Goal: Task Accomplishment & Management: Complete application form

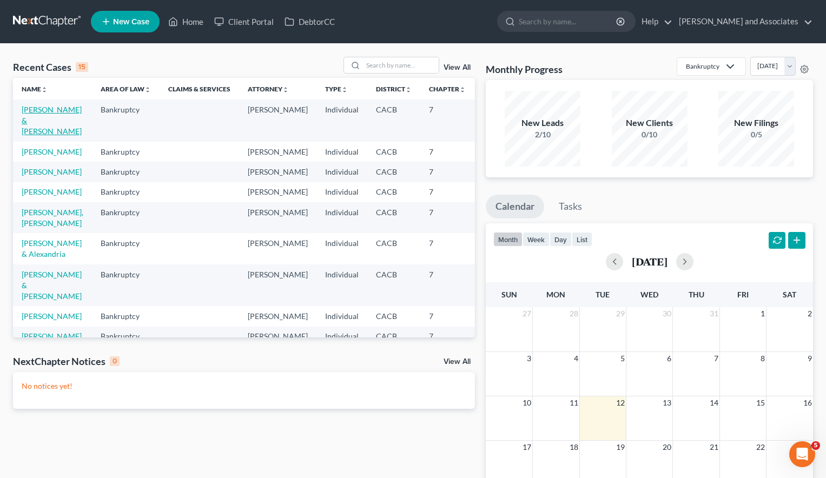
click at [43, 121] on link "[PERSON_NAME] & [PERSON_NAME]" at bounding box center [52, 120] width 60 height 31
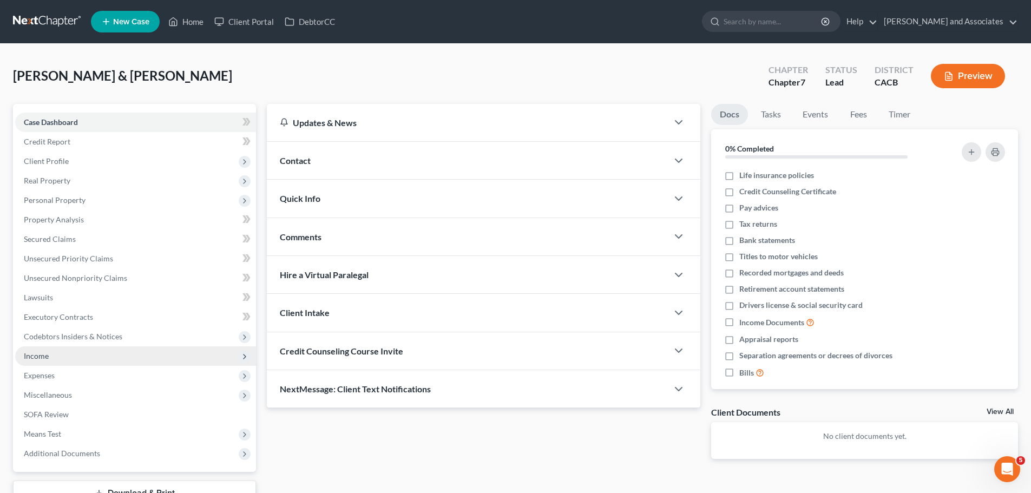
click at [86, 357] on span "Income" at bounding box center [135, 355] width 241 height 19
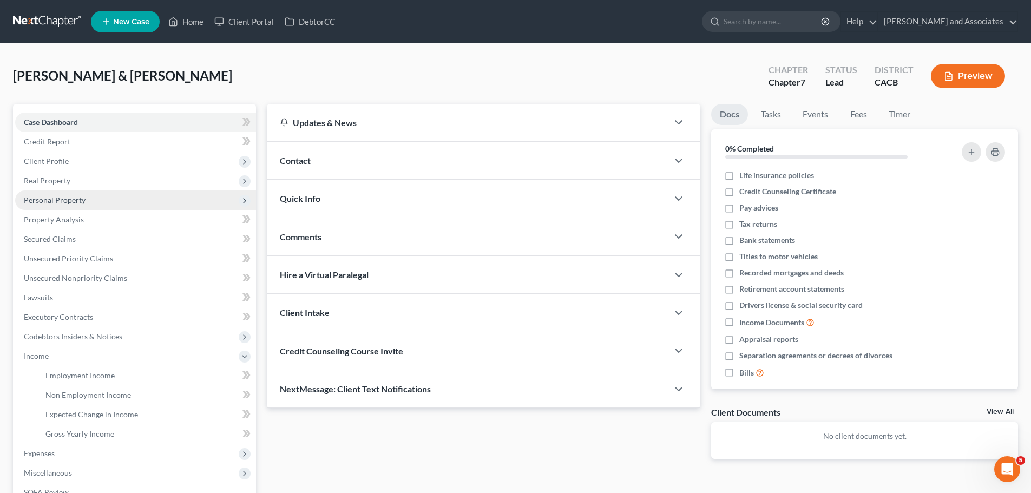
click at [126, 205] on span "Personal Property" at bounding box center [135, 199] width 241 height 19
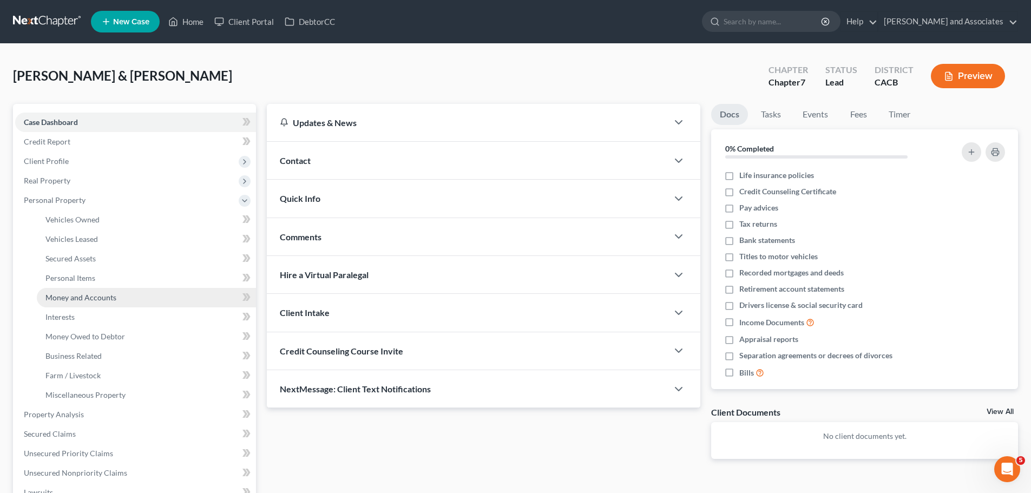
click at [121, 299] on link "Money and Accounts" at bounding box center [146, 297] width 219 height 19
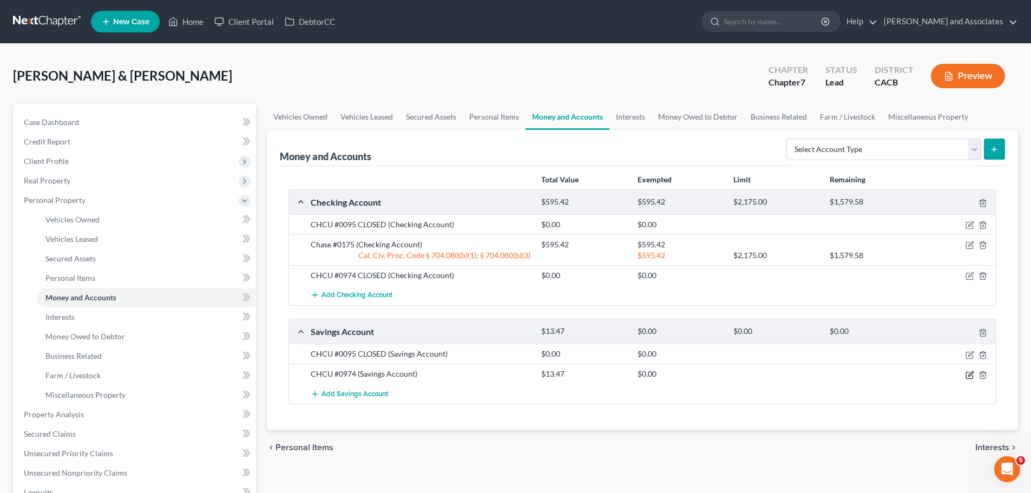
click at [834, 374] on icon "button" at bounding box center [969, 375] width 9 height 9
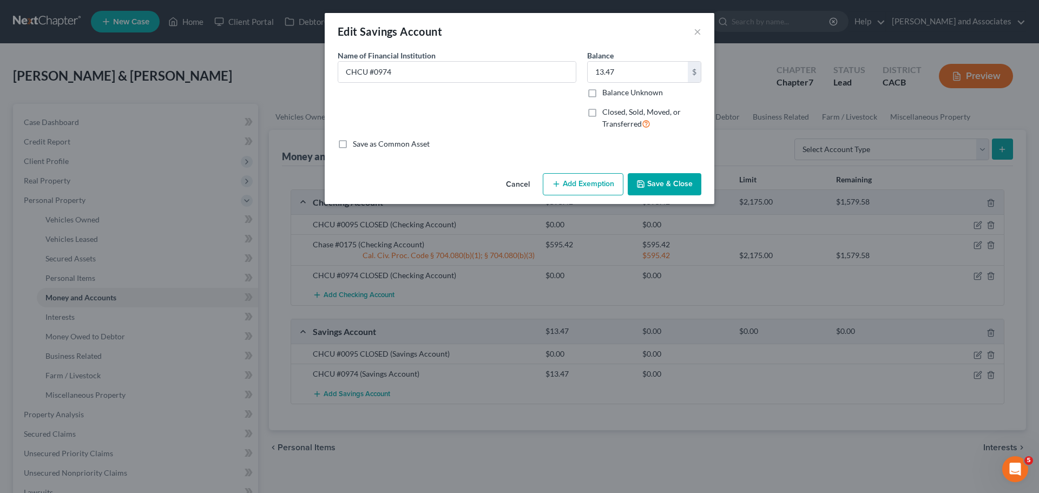
click at [572, 181] on button "Add Exemption" at bounding box center [583, 184] width 81 height 23
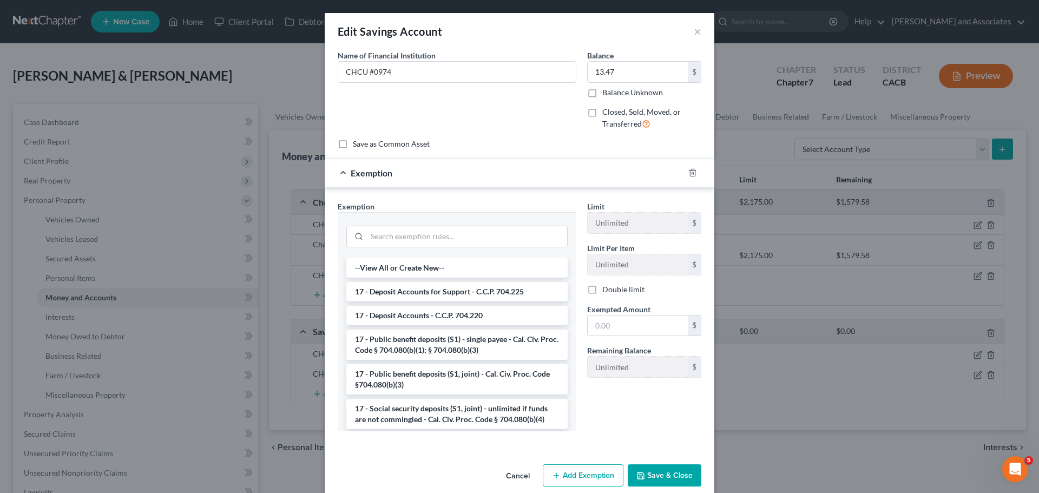
drag, startPoint x: 453, startPoint y: 352, endPoint x: 472, endPoint y: 346, distance: 19.7
click at [454, 351] on li "17 - Public benefit deposits (S1) - single payee - Cal. Civ. Proc. Code § 704.0…" at bounding box center [456, 345] width 221 height 30
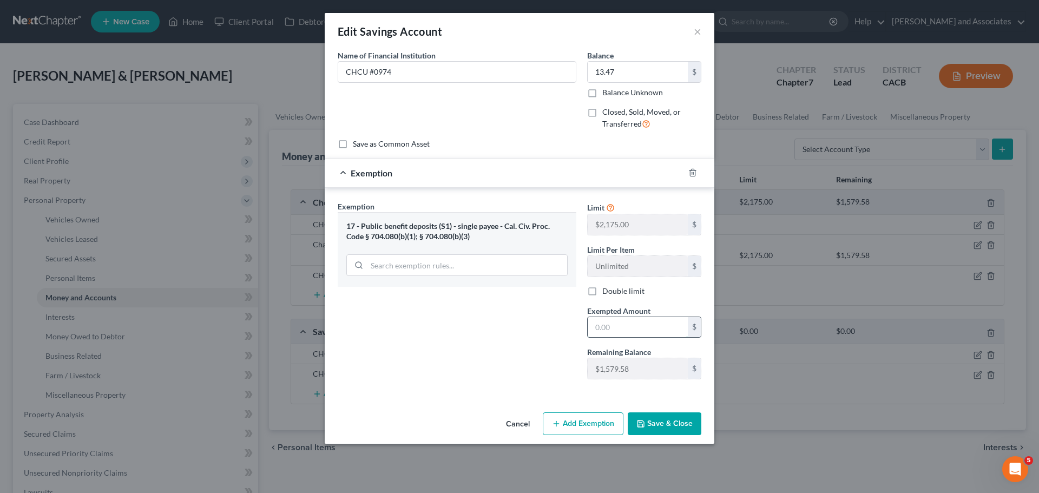
click at [637, 322] on input "text" at bounding box center [638, 327] width 100 height 21
type input "13.47"
click at [662, 422] on button "Save & Close" at bounding box center [665, 423] width 74 height 23
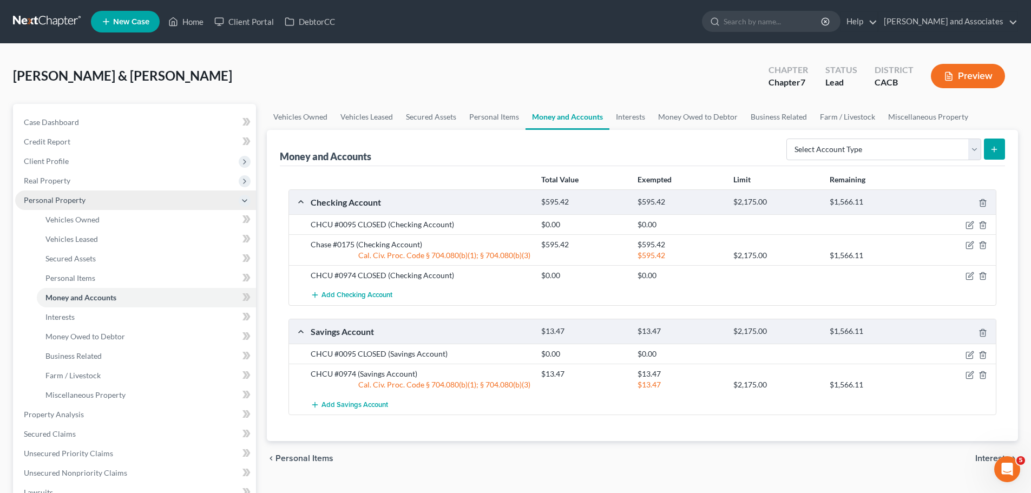
click at [104, 193] on span "Personal Property" at bounding box center [135, 199] width 241 height 19
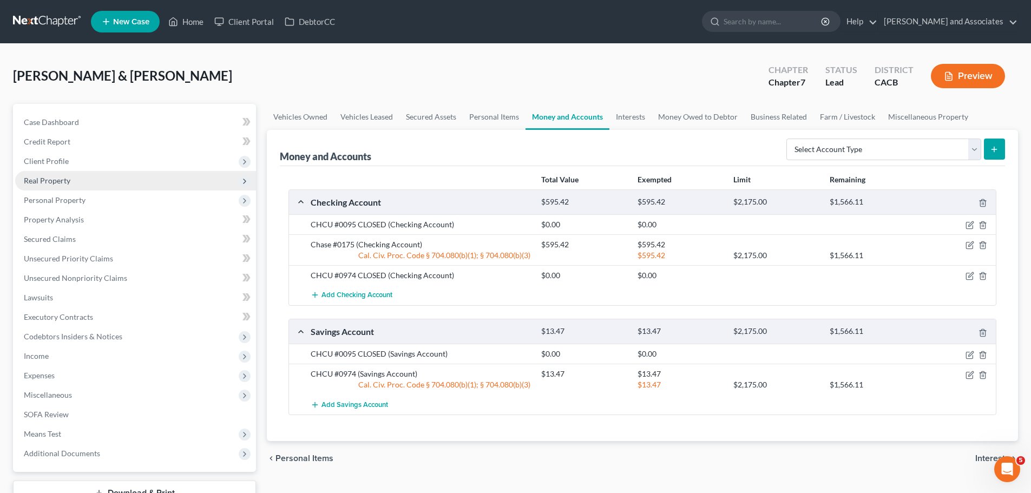
click at [108, 187] on span "Real Property" at bounding box center [135, 180] width 241 height 19
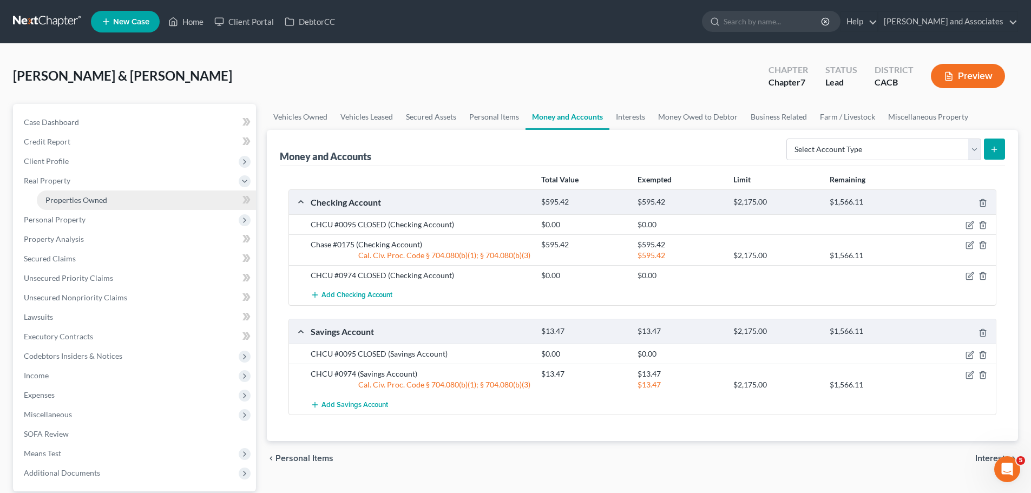
click at [105, 193] on link "Properties Owned" at bounding box center [146, 199] width 219 height 19
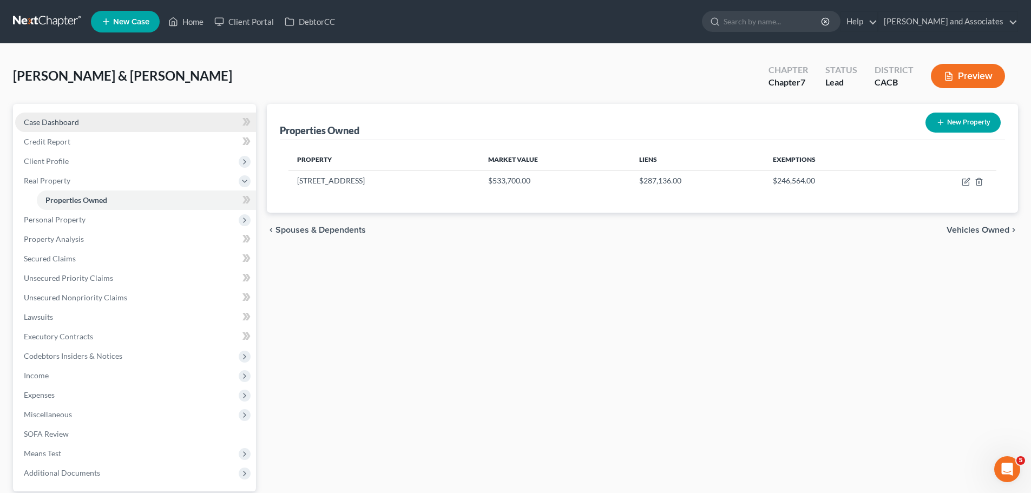
click at [100, 130] on link "Case Dashboard" at bounding box center [135, 122] width 241 height 19
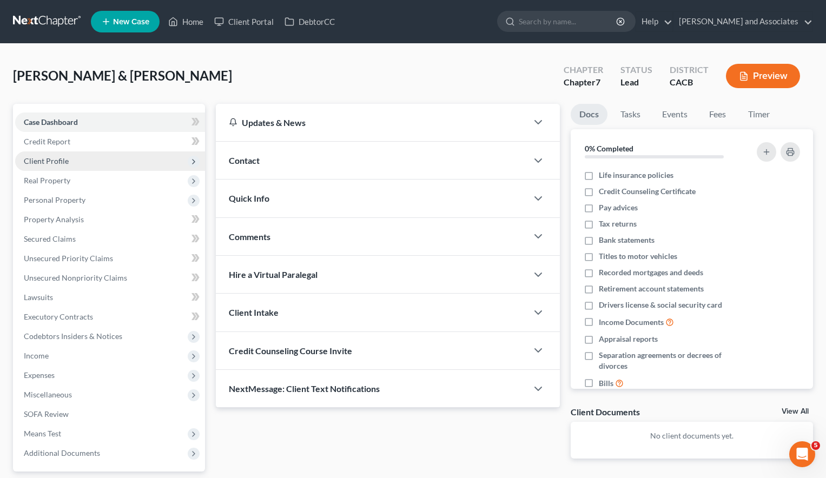
drag, startPoint x: 67, startPoint y: 162, endPoint x: 147, endPoint y: 160, distance: 79.6
click at [68, 161] on span "Client Profile" at bounding box center [110, 161] width 190 height 19
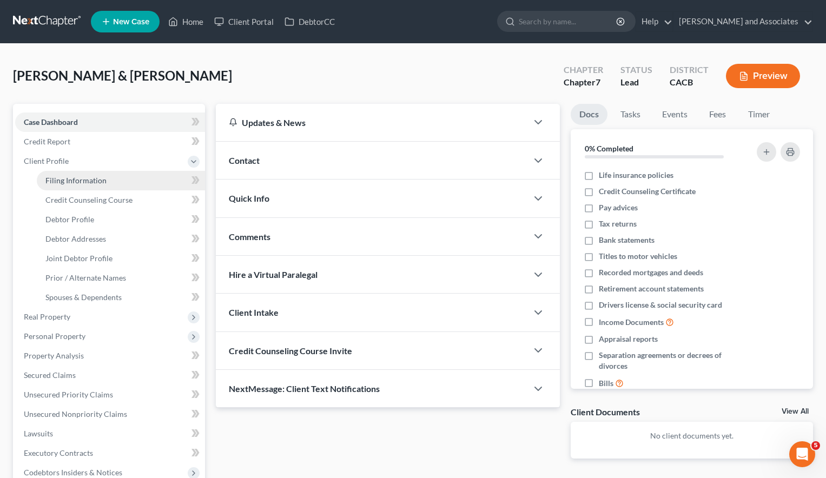
click at [91, 186] on link "Filing Information" at bounding box center [121, 180] width 168 height 19
select select "1"
select select "0"
select select "4"
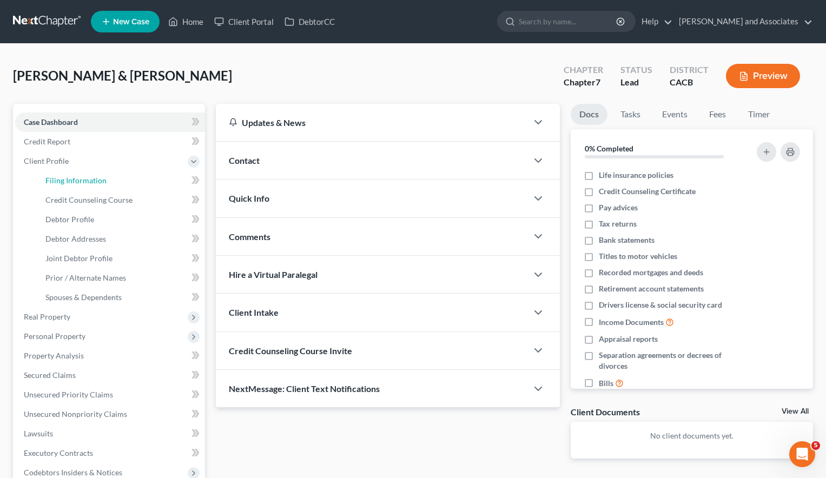
select select "1"
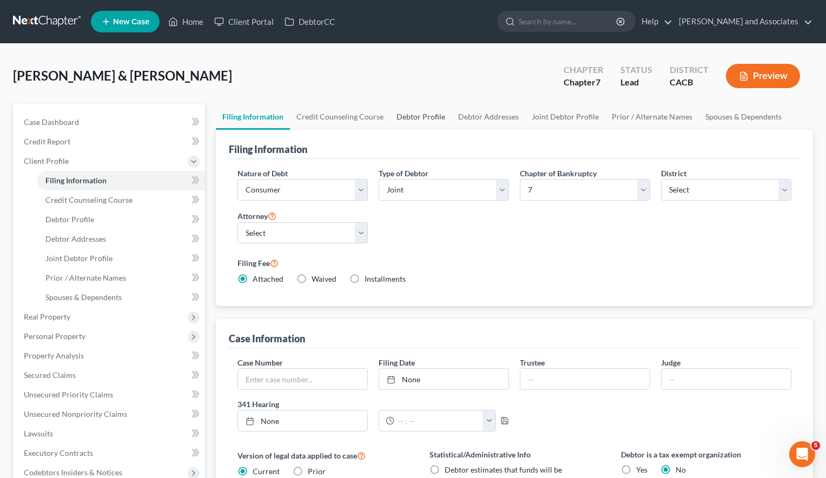
click at [418, 110] on link "Debtor Profile" at bounding box center [421, 117] width 62 height 26
select select "1"
select select "2"
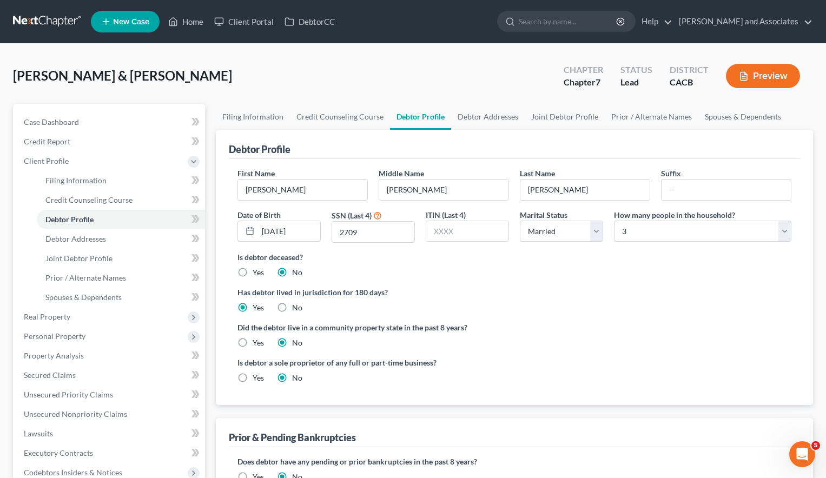
drag, startPoint x: 198, startPoint y: 51, endPoint x: 203, endPoint y: 50, distance: 5.4
click at [198, 51] on div "[PERSON_NAME] & [PERSON_NAME] Upgraded Chapter Chapter 7 Status Lead District C…" at bounding box center [413, 354] width 826 height 620
click at [544, 113] on link "Joint Debtor Profile" at bounding box center [565, 117] width 80 height 26
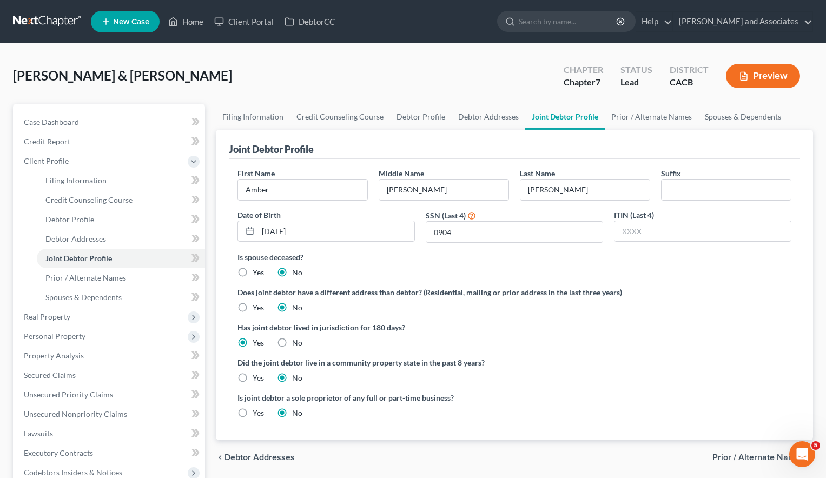
drag, startPoint x: 211, startPoint y: 62, endPoint x: 221, endPoint y: 56, distance: 11.9
click at [214, 59] on div "[PERSON_NAME] & [PERSON_NAME] Upgraded Chapter Chapter 7 Status Lead District C…" at bounding box center [413, 80] width 800 height 47
click at [20, 190] on ul "Filing Information Credit Counseling Course Debtor Profile Debtor Addresses" at bounding box center [110, 239] width 190 height 136
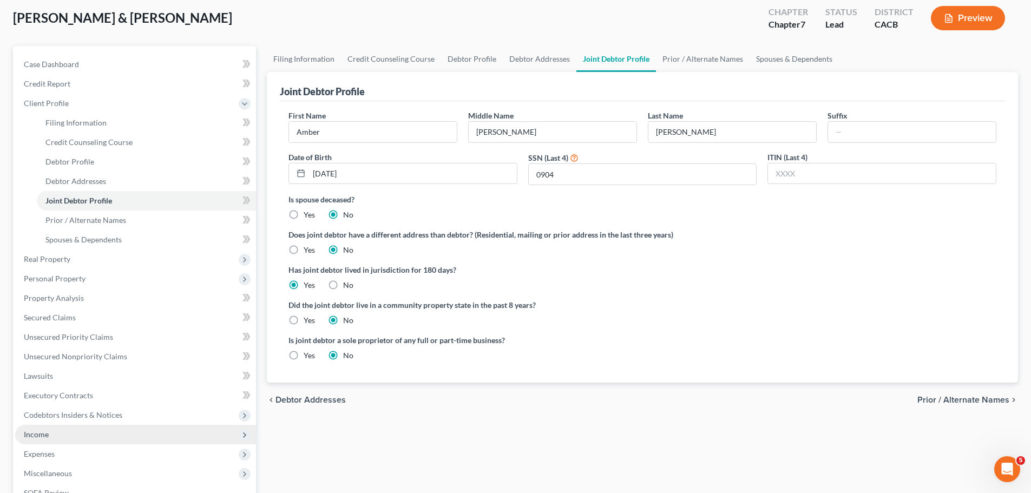
scroll to position [162, 0]
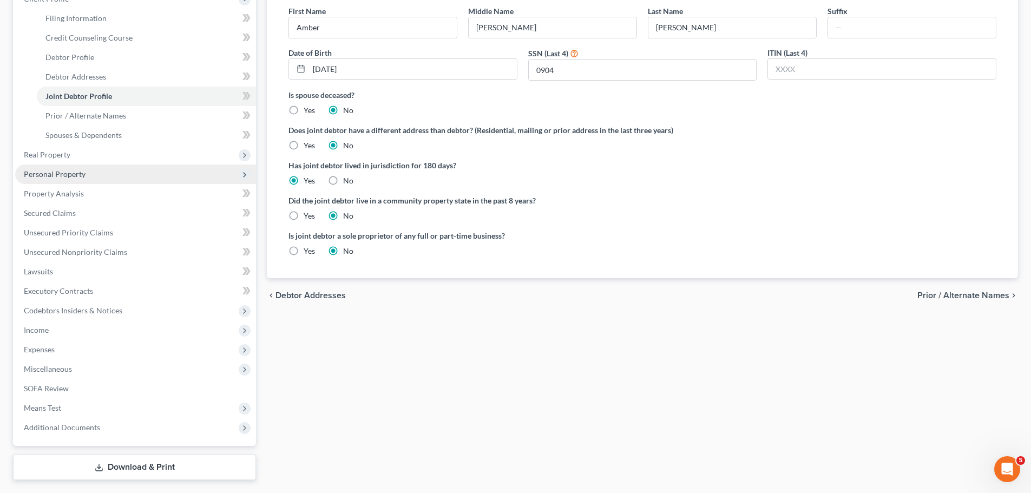
click at [102, 176] on span "Personal Property" at bounding box center [135, 174] width 241 height 19
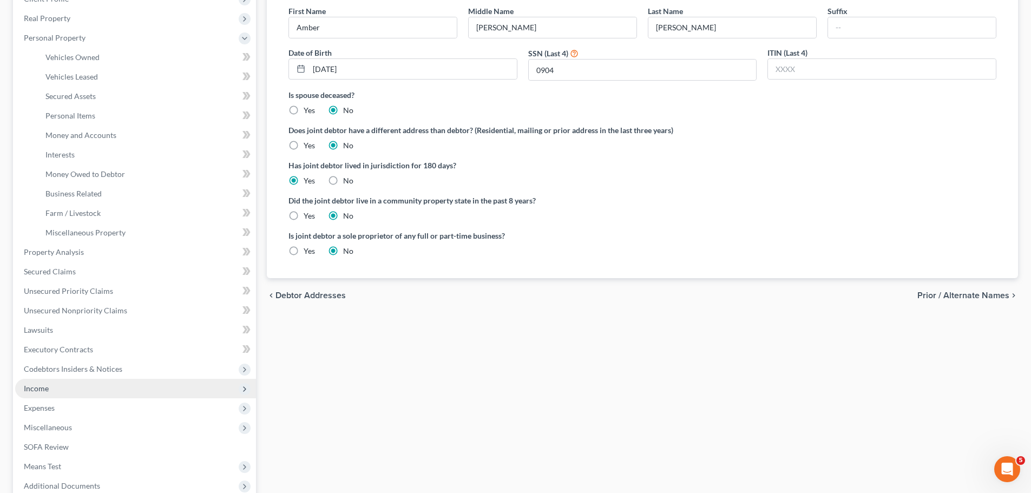
click at [71, 393] on span "Income" at bounding box center [135, 388] width 241 height 19
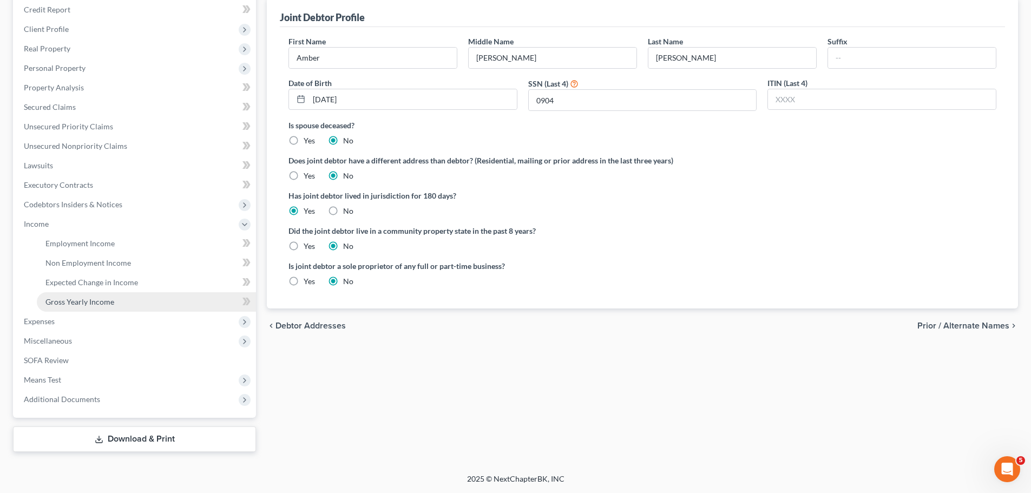
click at [131, 301] on link "Gross Yearly Income" at bounding box center [146, 301] width 219 height 19
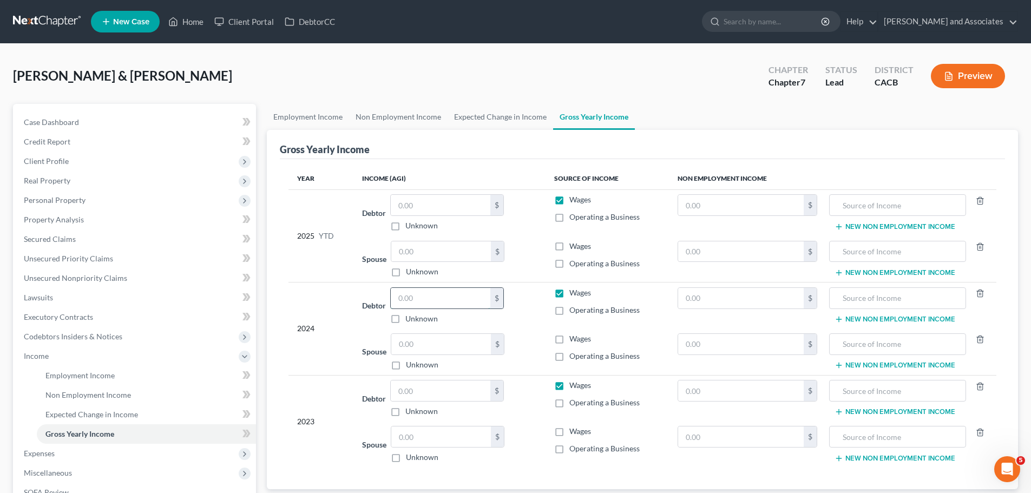
click at [435, 301] on input "text" at bounding box center [441, 298] width 100 height 21
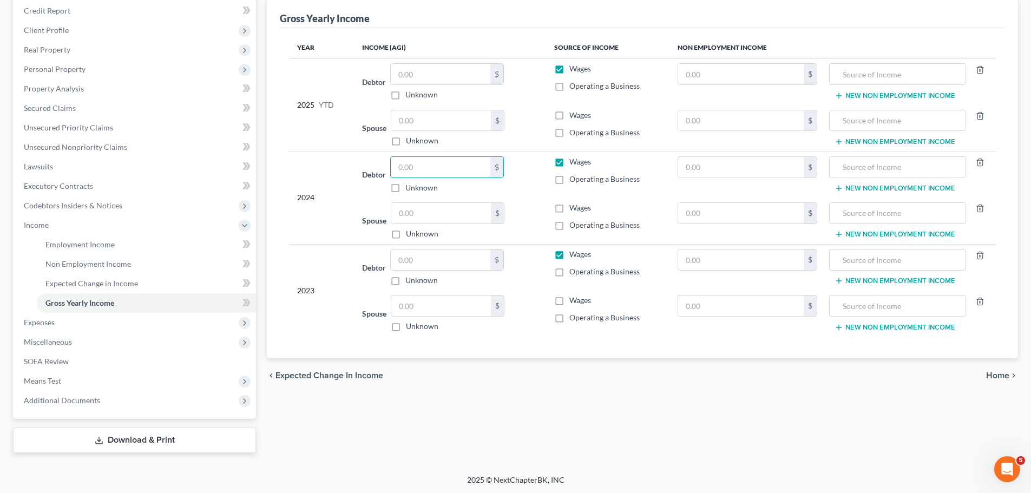
scroll to position [132, 0]
drag, startPoint x: 119, startPoint y: 438, endPoint x: 140, endPoint y: 435, distance: 21.9
click at [119, 438] on link "Download & Print" at bounding box center [134, 438] width 243 height 25
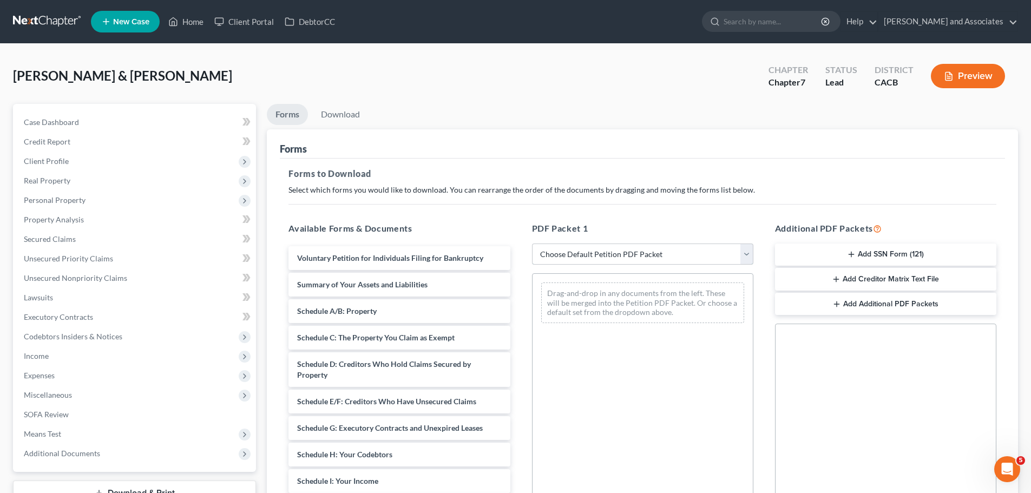
click at [590, 257] on select "Choose Default Petition PDF Packet Complete Bankruptcy Petition (all forms and …" at bounding box center [642, 255] width 221 height 22
select select "7"
click at [532, 244] on select "Choose Default Petition PDF Packet Complete Bankruptcy Petition (all forms and …" at bounding box center [642, 255] width 221 height 22
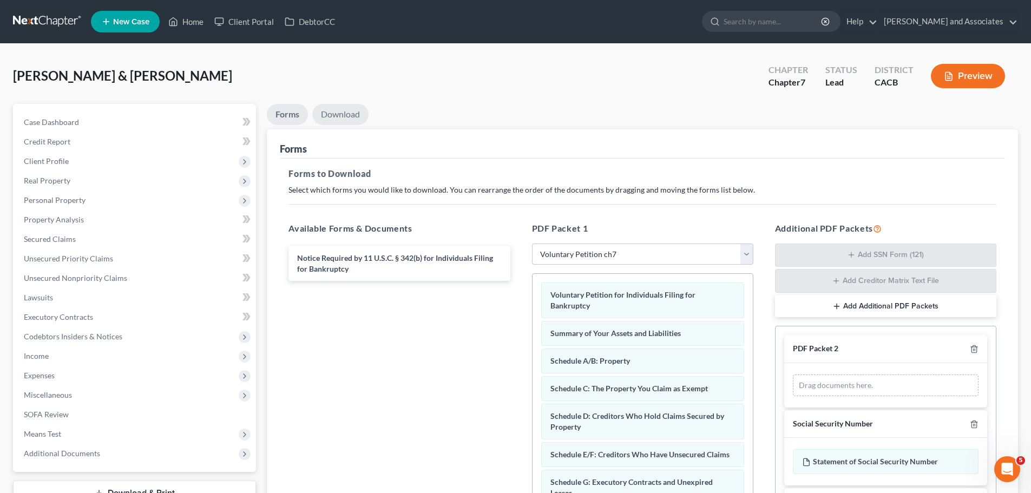
click at [350, 111] on link "Download" at bounding box center [340, 114] width 56 height 21
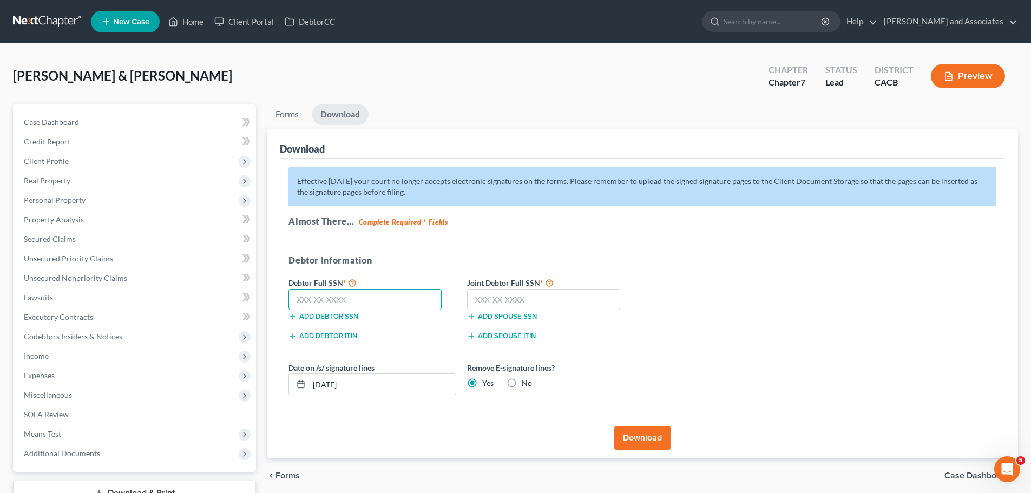
click at [378, 301] on input "text" at bounding box center [364, 300] width 153 height 22
click at [383, 301] on input "text" at bounding box center [364, 300] width 153 height 22
type input "619-68-2709"
click at [578, 304] on input "text" at bounding box center [543, 300] width 153 height 22
type input "612-62-0904"
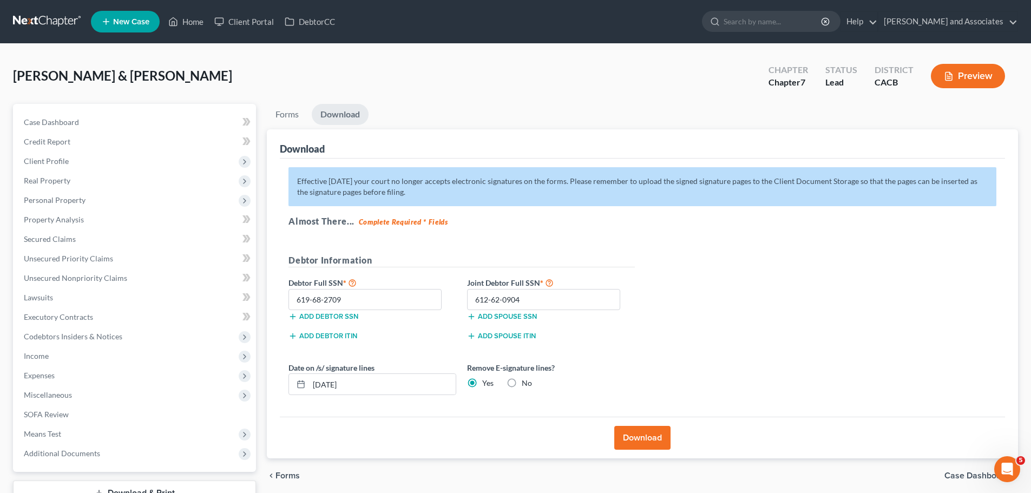
click at [651, 436] on button "Download" at bounding box center [642, 438] width 56 height 24
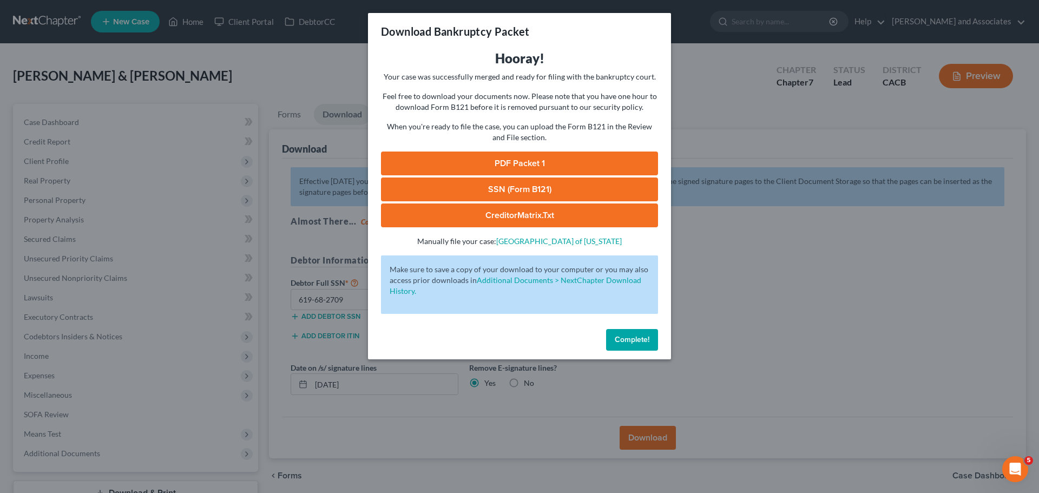
click at [611, 161] on link "PDF Packet 1" at bounding box center [519, 164] width 277 height 24
click at [551, 179] on link "SSN (Form B121)" at bounding box center [519, 190] width 277 height 24
click at [635, 330] on button "Complete!" at bounding box center [632, 340] width 52 height 22
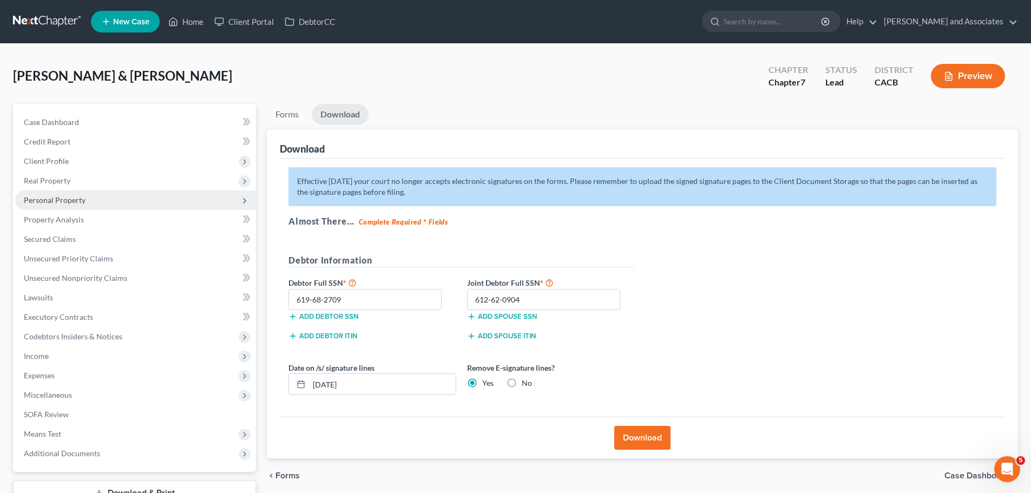
click at [101, 209] on span "Personal Property" at bounding box center [135, 199] width 241 height 19
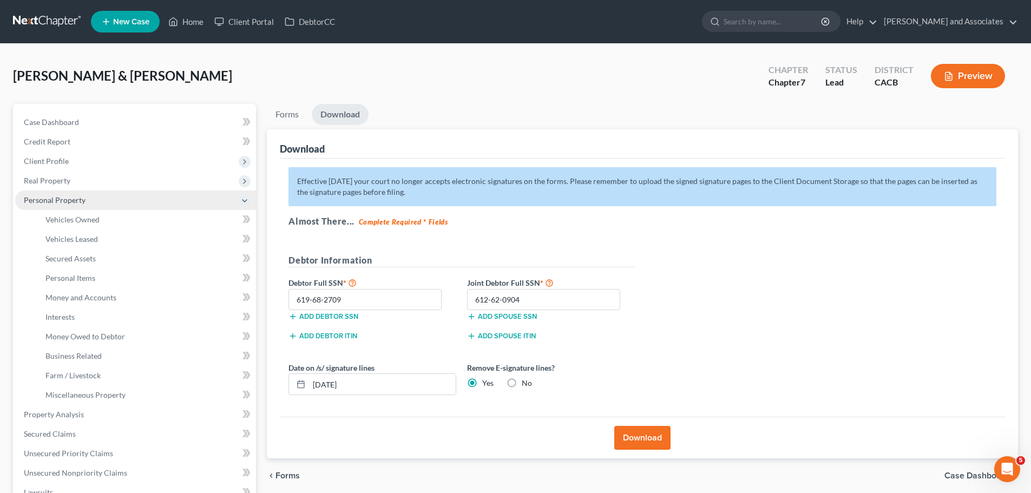
click at [111, 203] on span "Personal Property" at bounding box center [135, 199] width 241 height 19
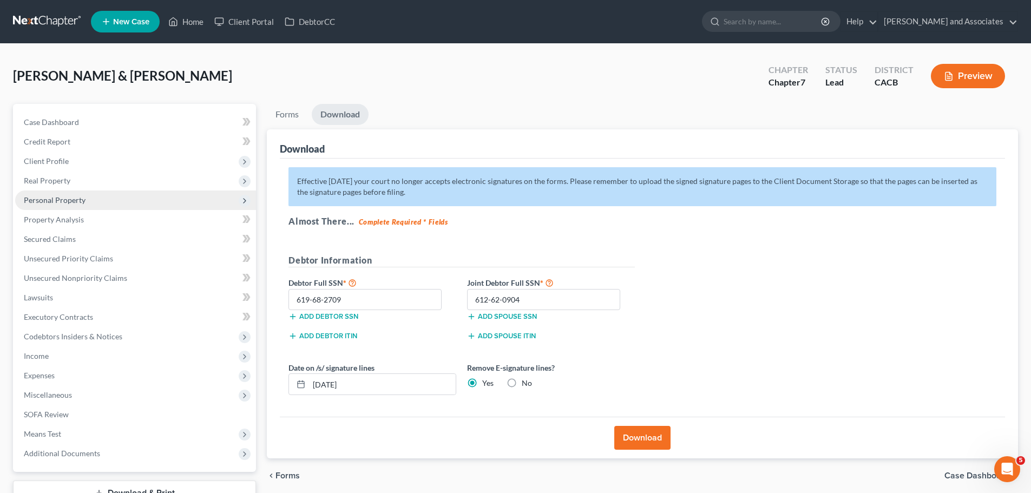
click at [122, 197] on span "Personal Property" at bounding box center [135, 199] width 241 height 19
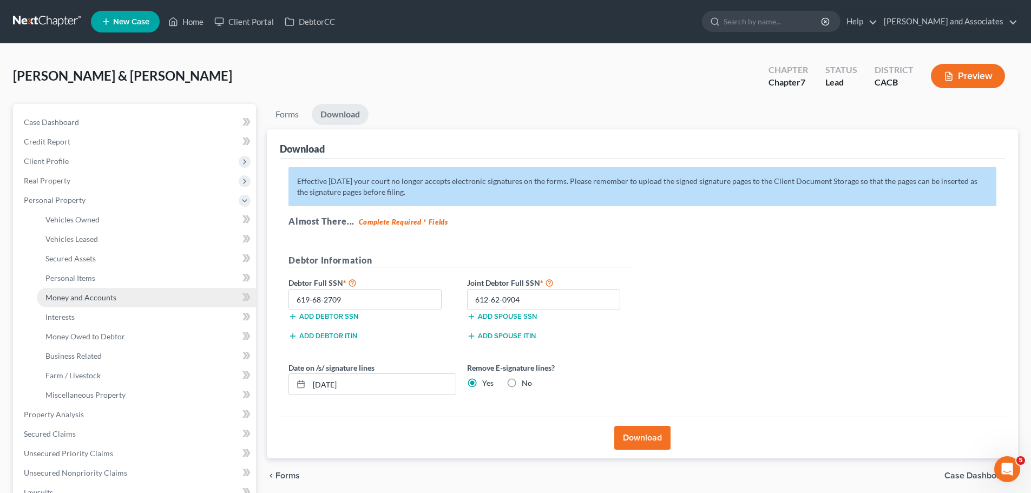
click at [142, 291] on link "Money and Accounts" at bounding box center [146, 297] width 219 height 19
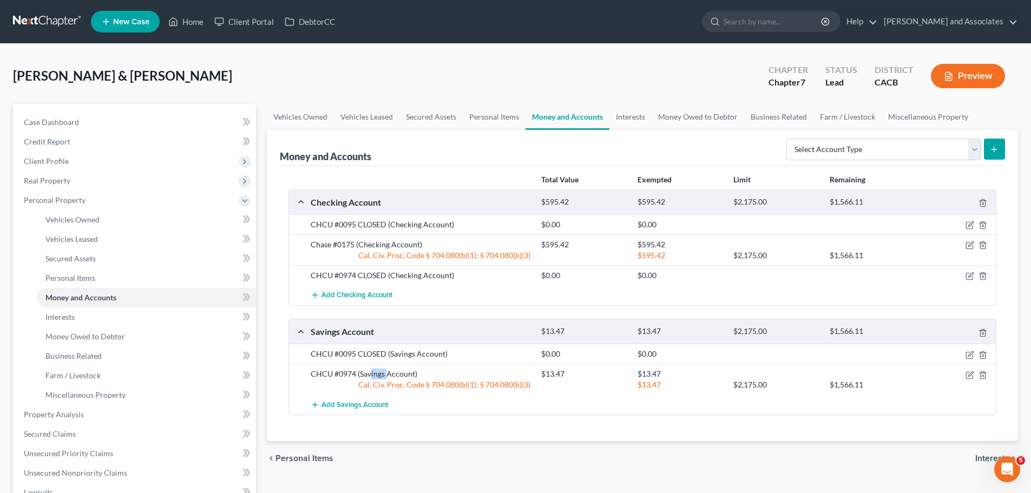
drag, startPoint x: 372, startPoint y: 368, endPoint x: 436, endPoint y: 366, distance: 63.9
click at [393, 366] on div "CHCU #0974 (Savings Account) $13.47 $13.47 Cal. Civ. Proc. Code § 704.080(b)(1)…" at bounding box center [642, 379] width 707 height 31
drag, startPoint x: 445, startPoint y: 368, endPoint x: 332, endPoint y: 367, distance: 113.6
click at [314, 371] on div "CHCU #0974 (Savings Account) $13.47 $13.47 Cal. Civ. Proc. Code § 704.080(b)(1)…" at bounding box center [642, 379] width 707 height 31
click at [494, 461] on div "chevron_left Personal Items Interests chevron_right" at bounding box center [642, 458] width 751 height 35
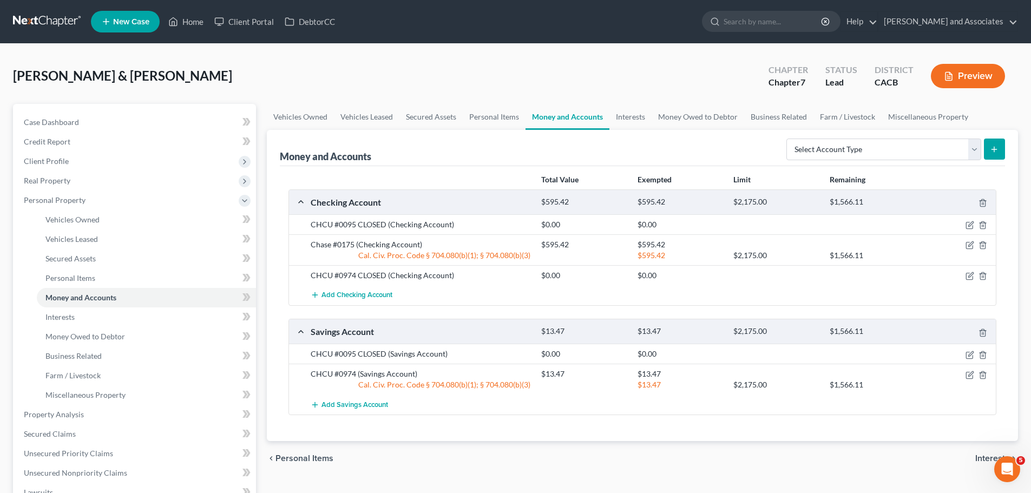
click at [599, 402] on div "Add Savings Account" at bounding box center [651, 405] width 692 height 20
